Goal: Find specific page/section

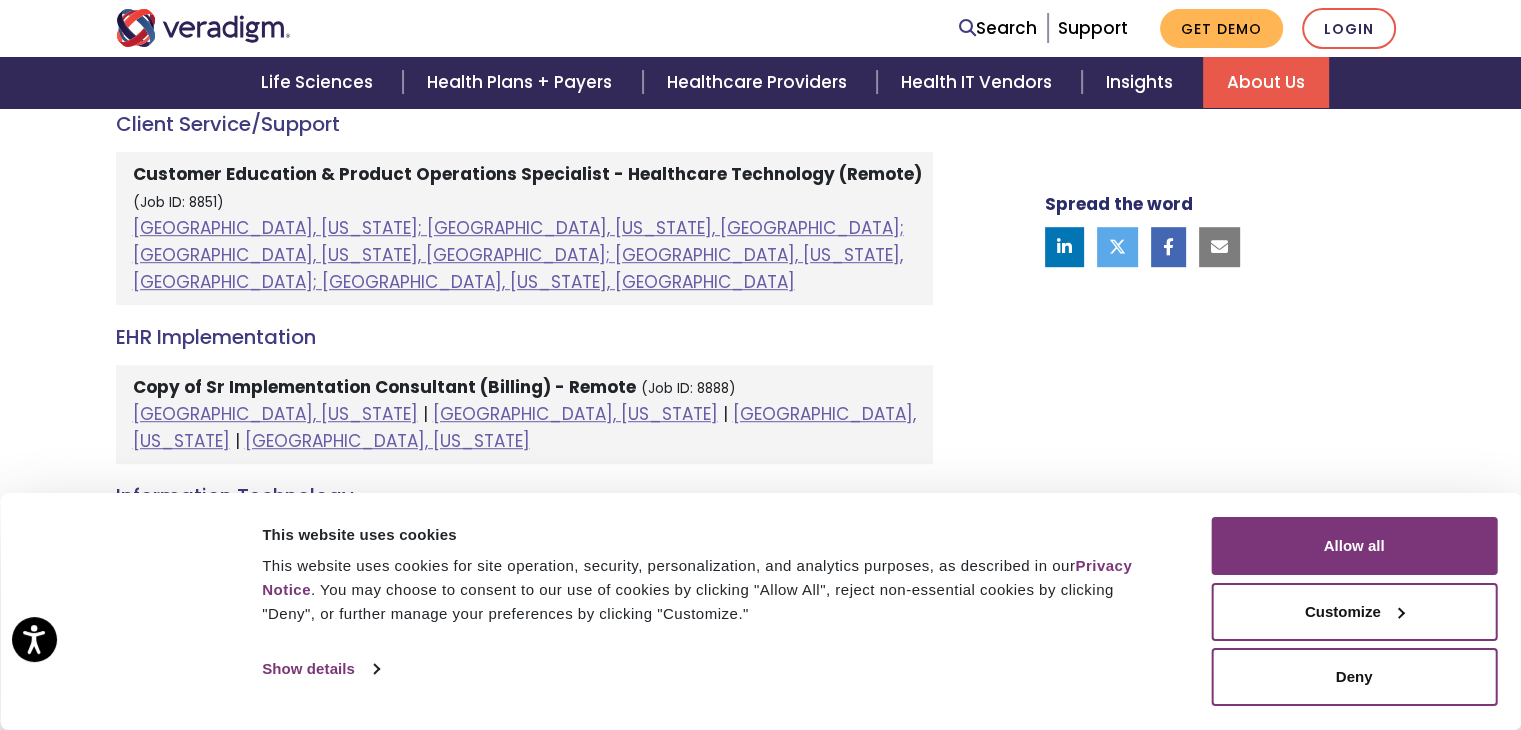
scroll to position [1187, 0]
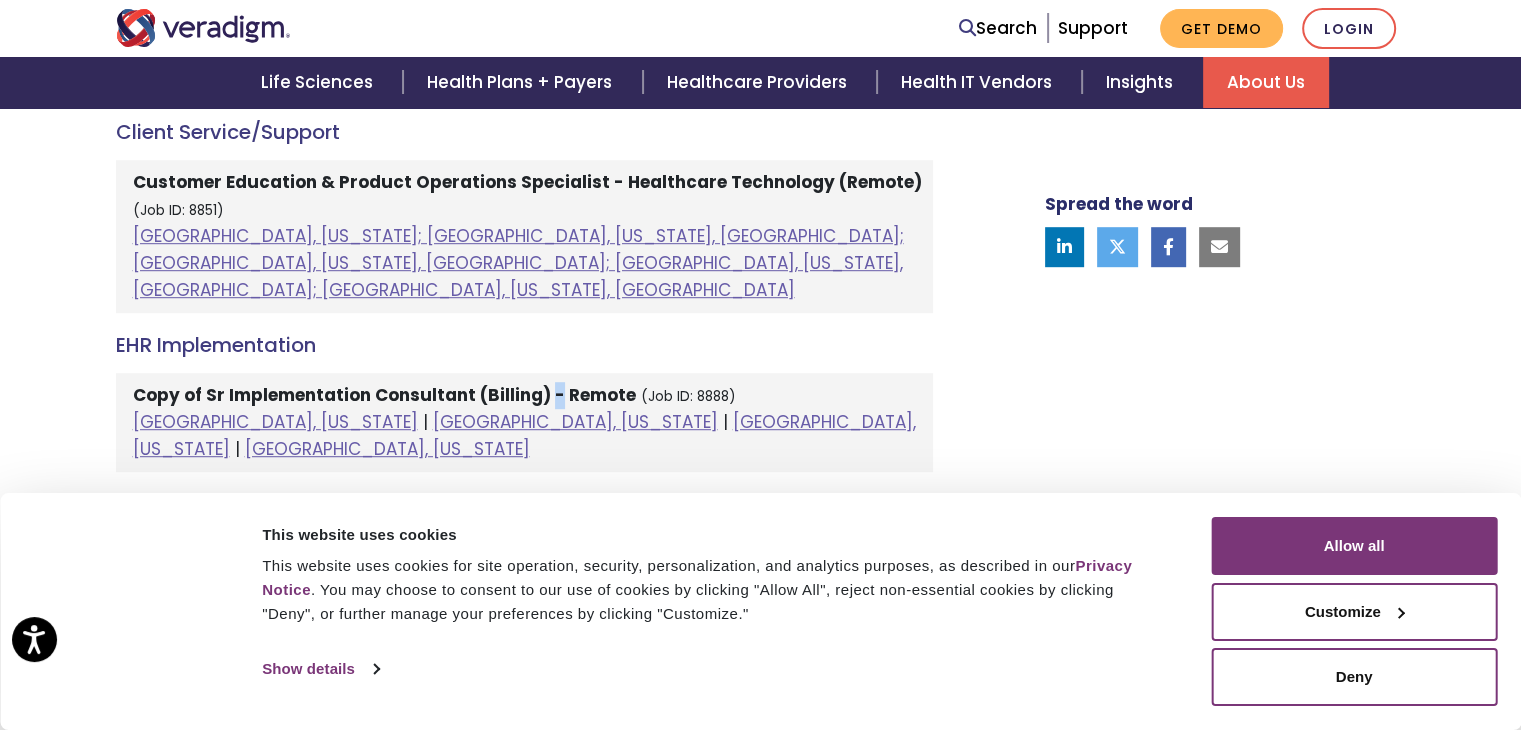
click at [550, 383] on strong "Copy of Sr Implementation Consultant (Billing) - Remote" at bounding box center [384, 395] width 503 height 24
click at [188, 383] on strong "Copy of Sr Implementation Consultant (Billing) - Remote" at bounding box center [384, 395] width 503 height 24
click at [198, 410] on link "[GEOGRAPHIC_DATA], [US_STATE]" at bounding box center [275, 422] width 285 height 24
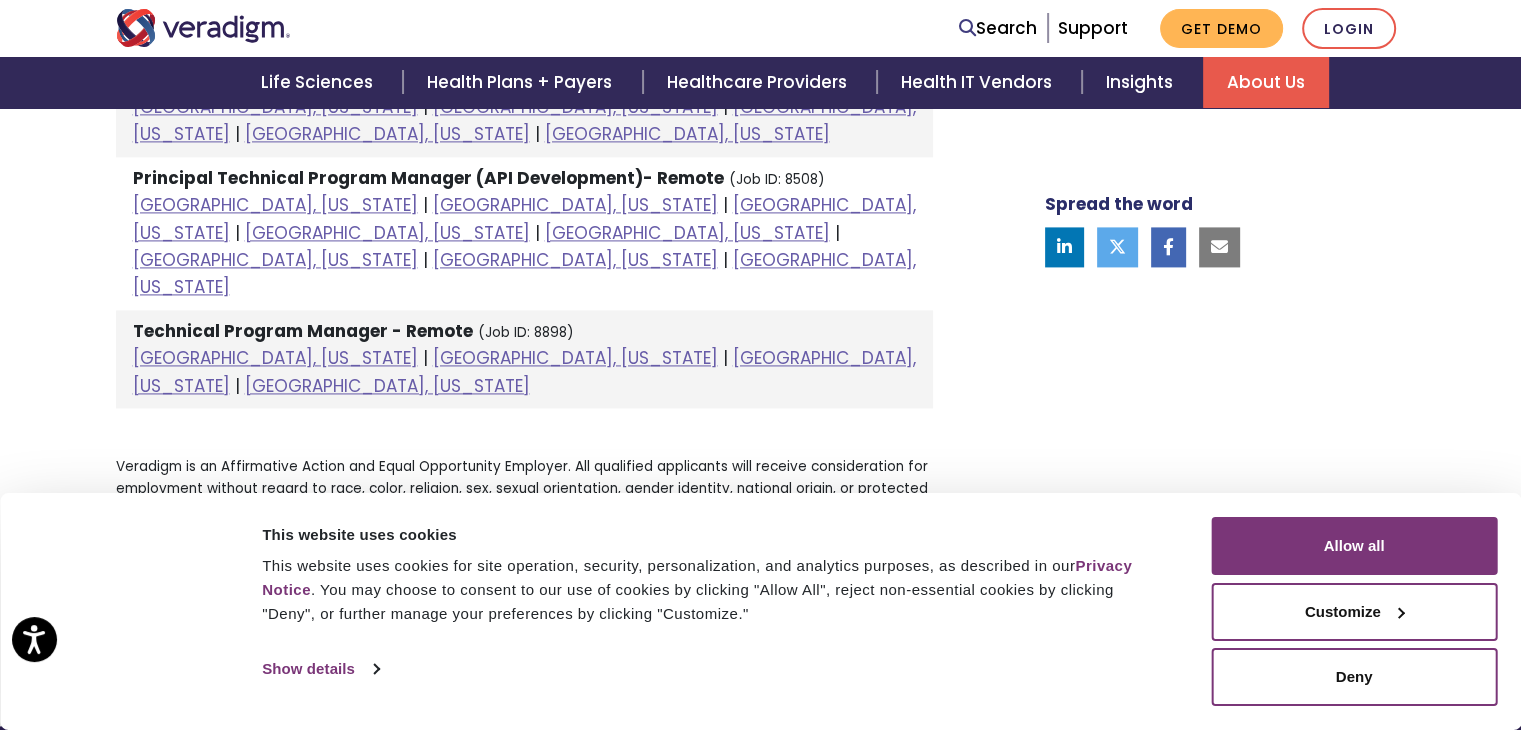
scroll to position [2911, 0]
